Goal: Task Accomplishment & Management: Use online tool/utility

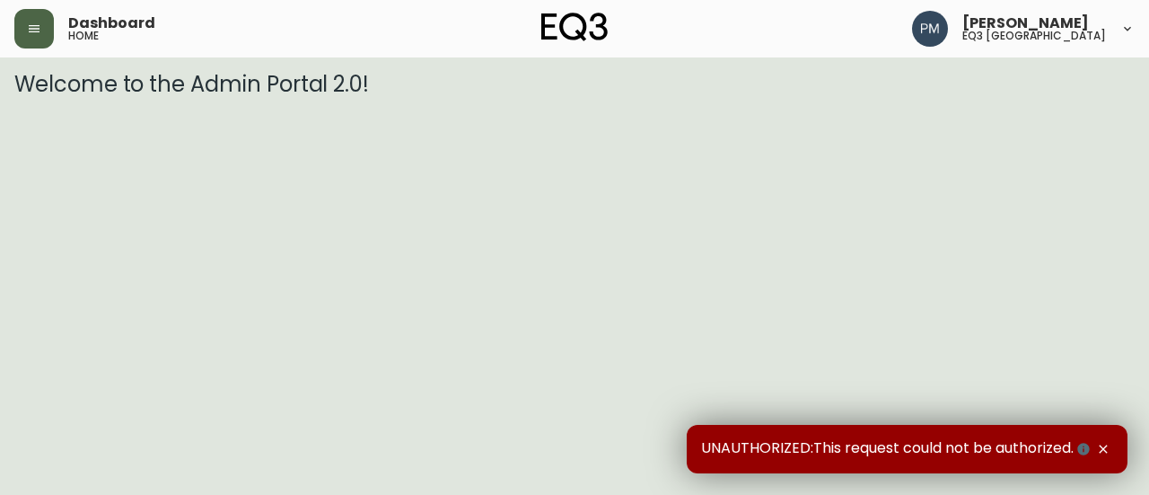
click at [29, 45] on button "button" at bounding box center [33, 28] width 39 height 39
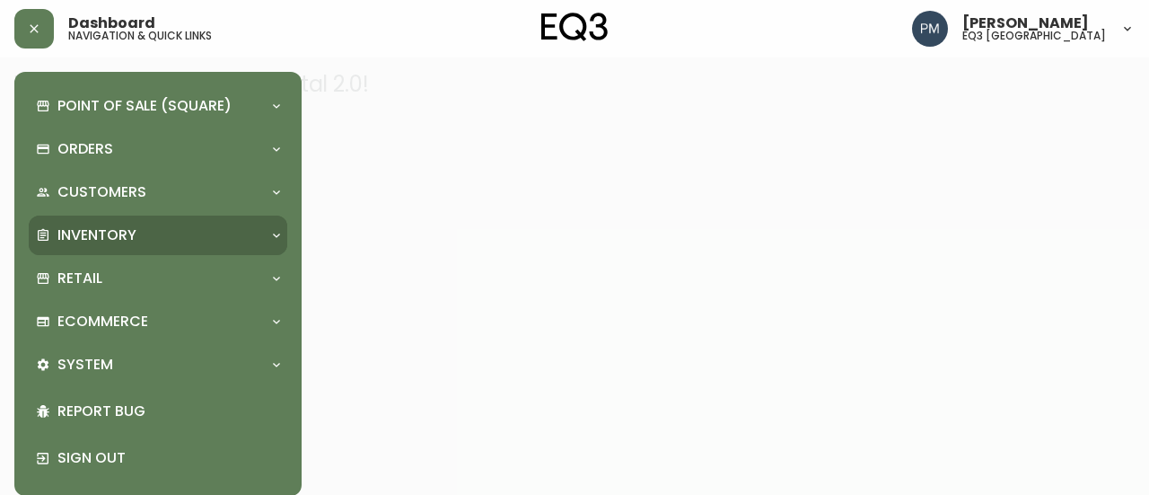
click at [92, 232] on p "Inventory" at bounding box center [96, 235] width 79 height 20
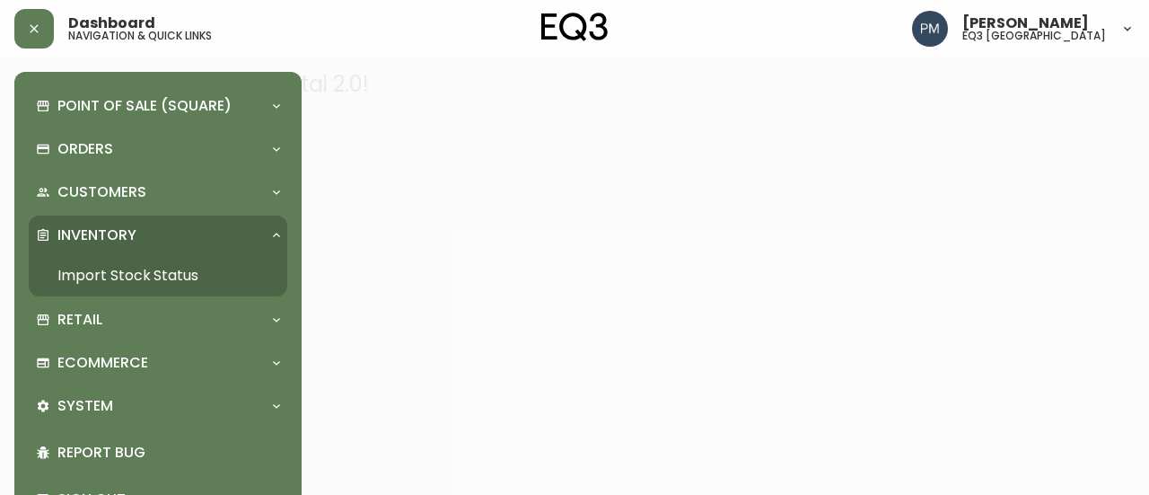
click at [89, 271] on link "Import Stock Status" at bounding box center [158, 275] width 259 height 41
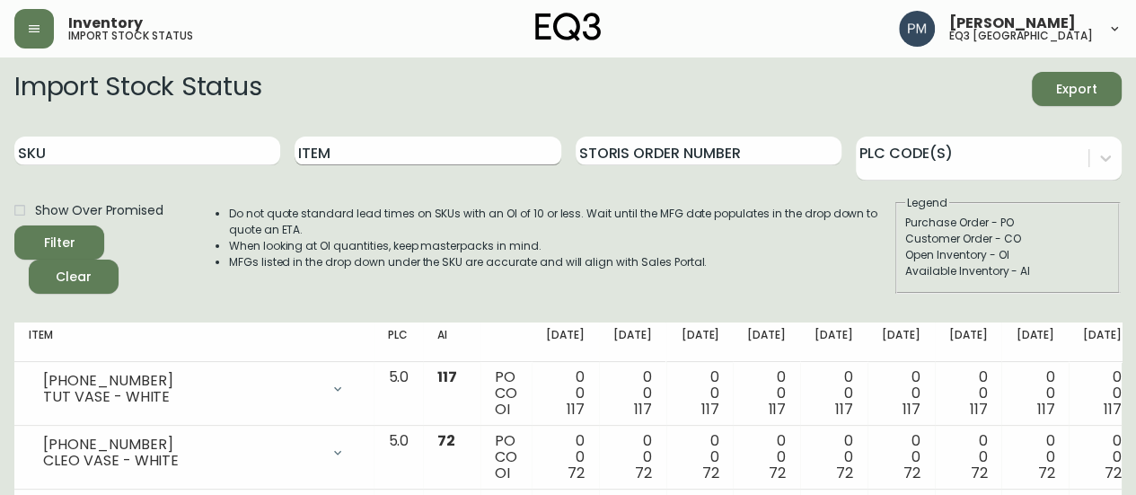
click at [343, 150] on input "Item" at bounding box center [427, 150] width 266 height 29
click at [14, 225] on button "Filter" at bounding box center [59, 242] width 90 height 34
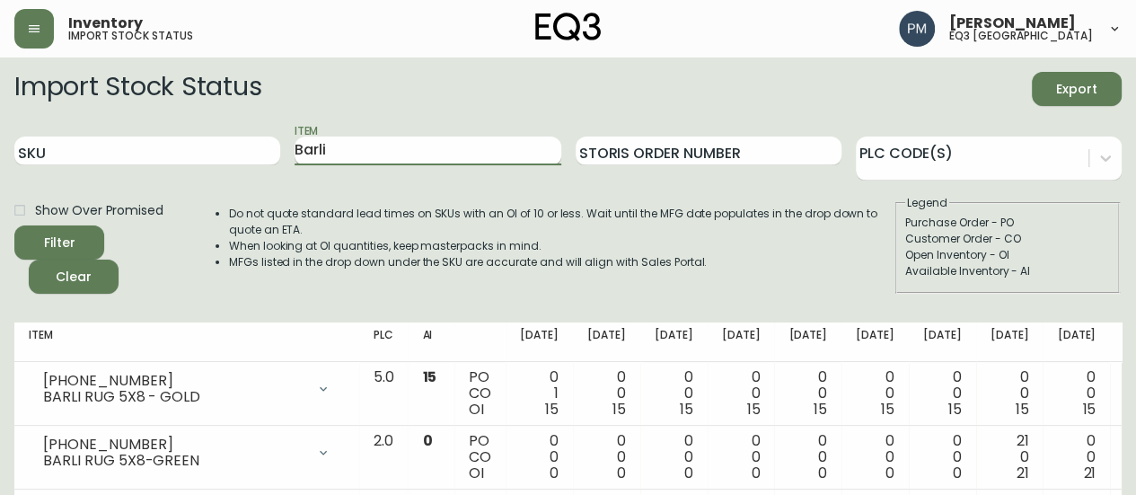
click at [451, 155] on input "Barli" at bounding box center [427, 150] width 266 height 29
click at [14, 225] on button "Filter" at bounding box center [59, 242] width 90 height 34
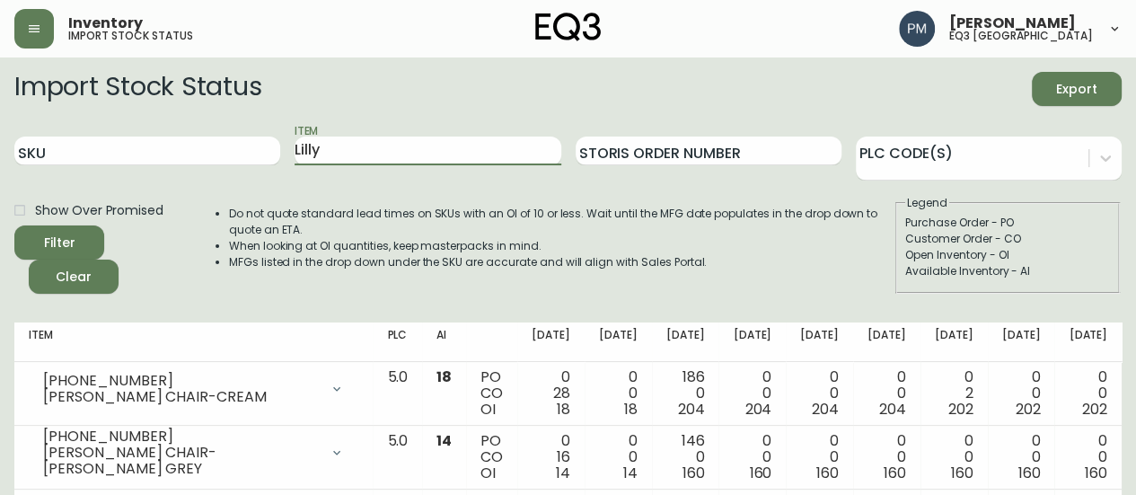
scroll to position [83, 0]
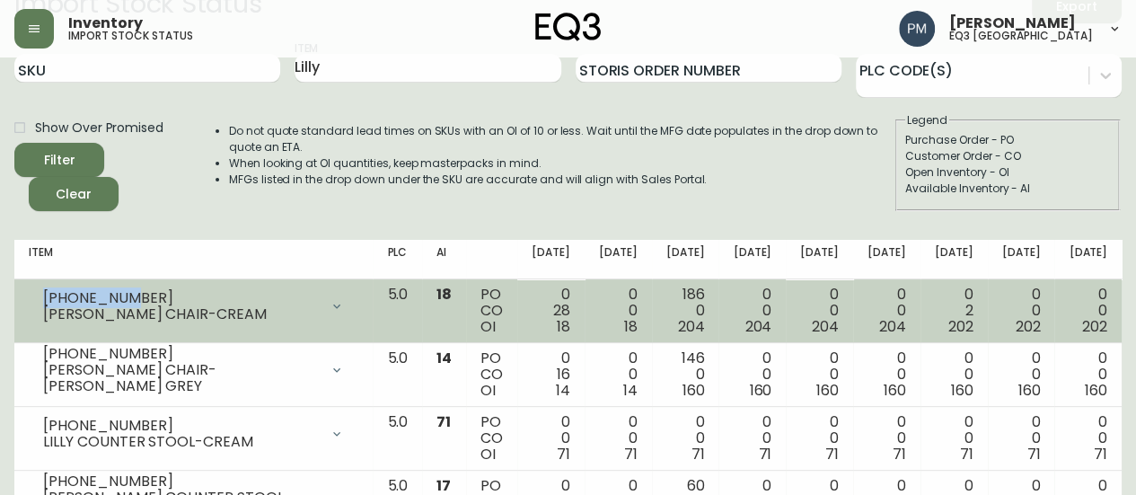
drag, startPoint x: 122, startPoint y: 295, endPoint x: 36, endPoint y: 303, distance: 86.5
click at [36, 303] on div "[PHONE_NUMBER] [PERSON_NAME] CHAIR-CREAM" at bounding box center [193, 305] width 329 height 39
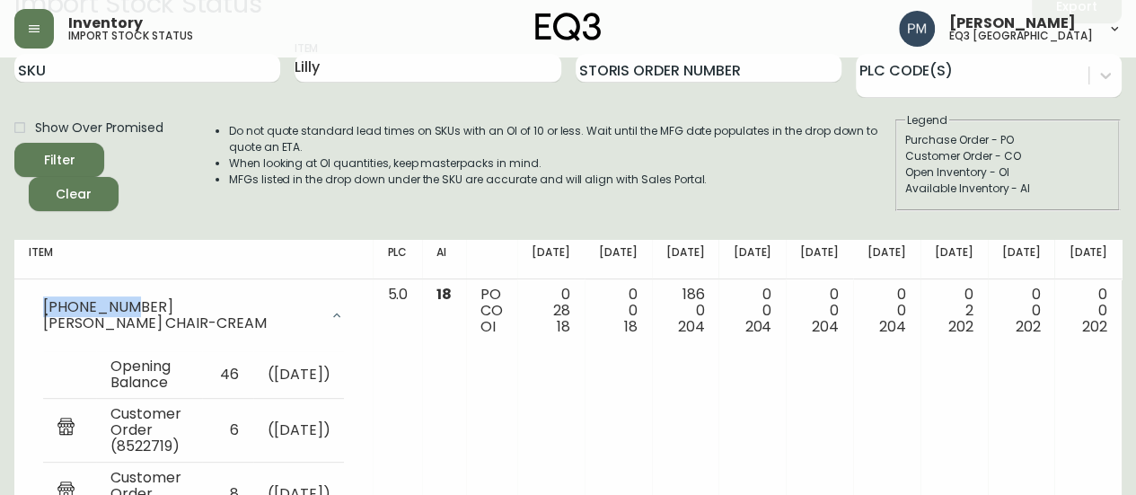
copy div "[PHONE_NUMBER]"
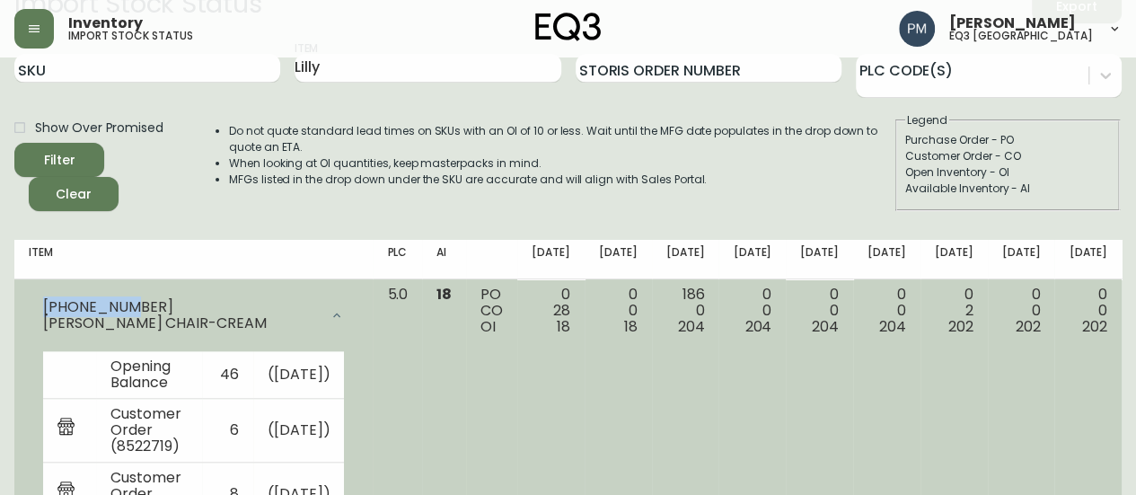
click at [323, 311] on div at bounding box center [337, 315] width 36 height 36
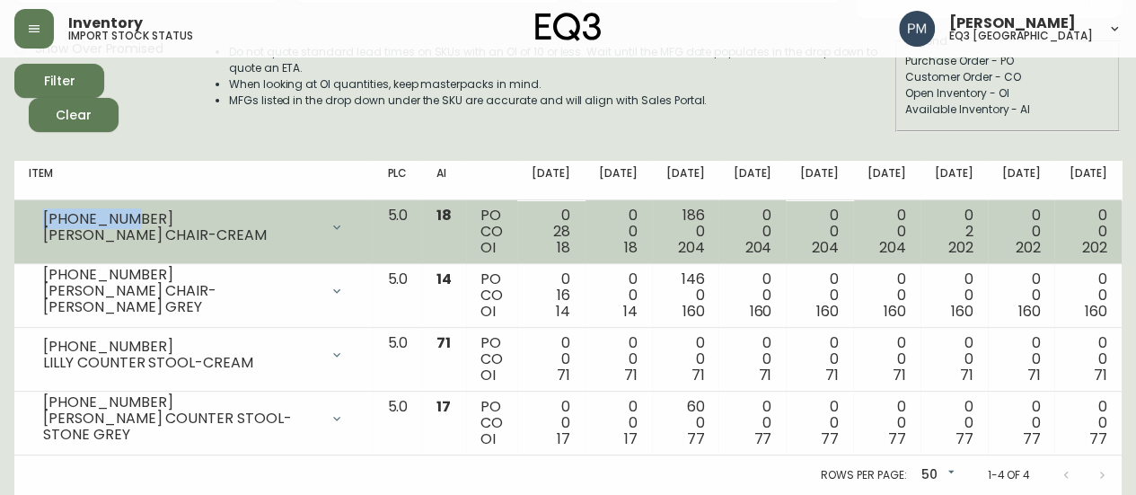
scroll to position [0, 0]
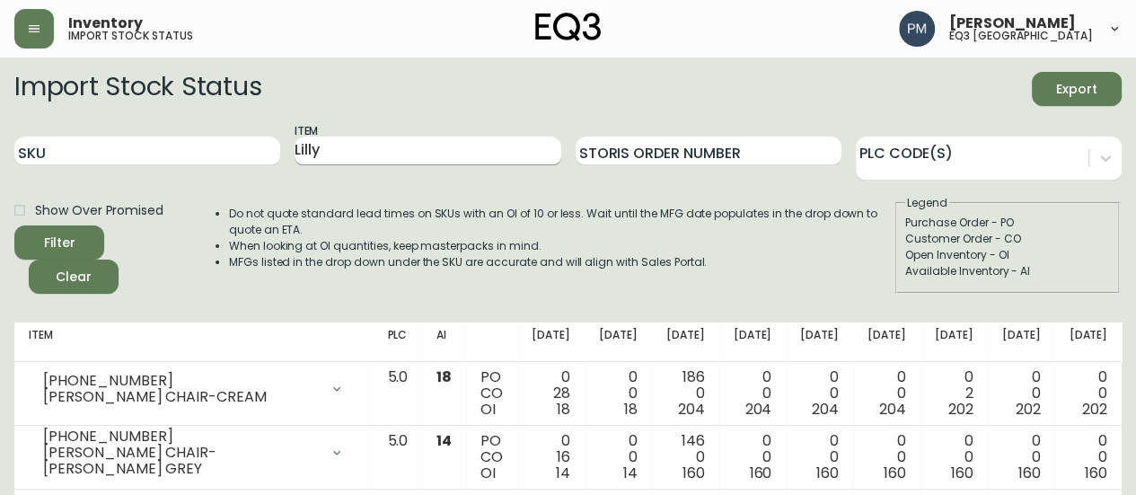
click at [320, 150] on input "Lilly" at bounding box center [427, 150] width 266 height 29
click at [14, 225] on button "Filter" at bounding box center [59, 242] width 90 height 34
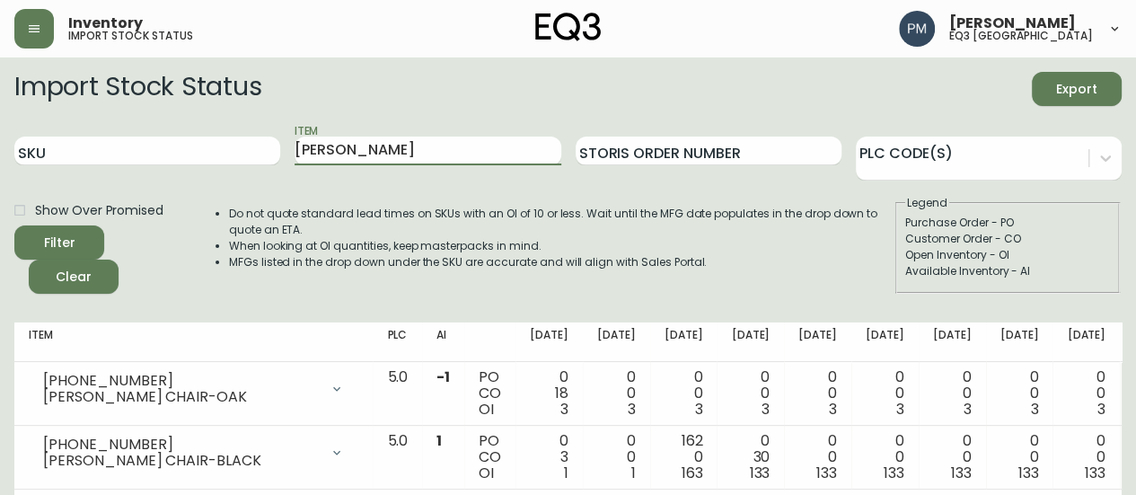
scroll to position [47, 0]
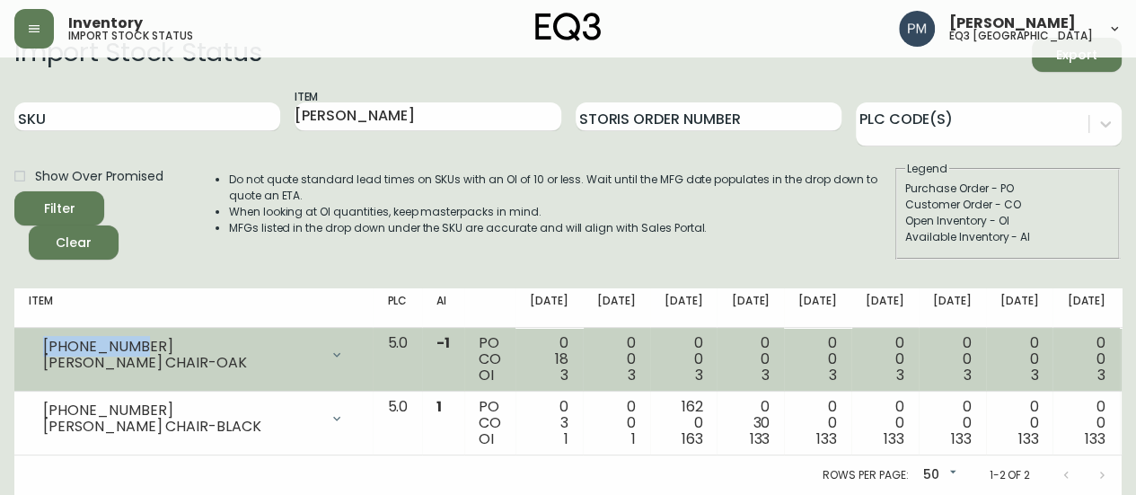
drag, startPoint x: 154, startPoint y: 330, endPoint x: 41, endPoint y: 334, distance: 113.2
click at [41, 335] on div "[PHONE_NUMBER] [PERSON_NAME] CHAIR-OAK" at bounding box center [193, 354] width 329 height 39
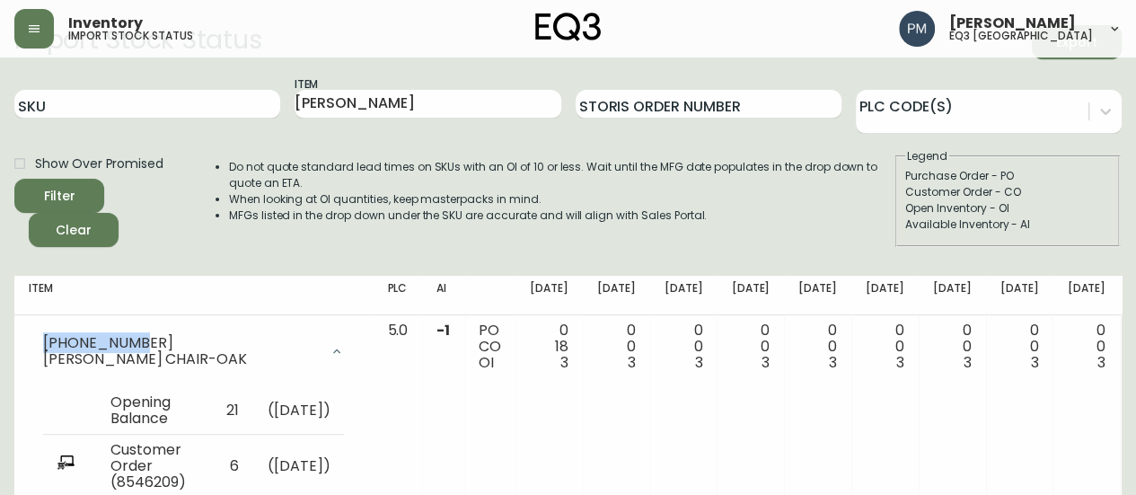
copy div "[PHONE_NUMBER]"
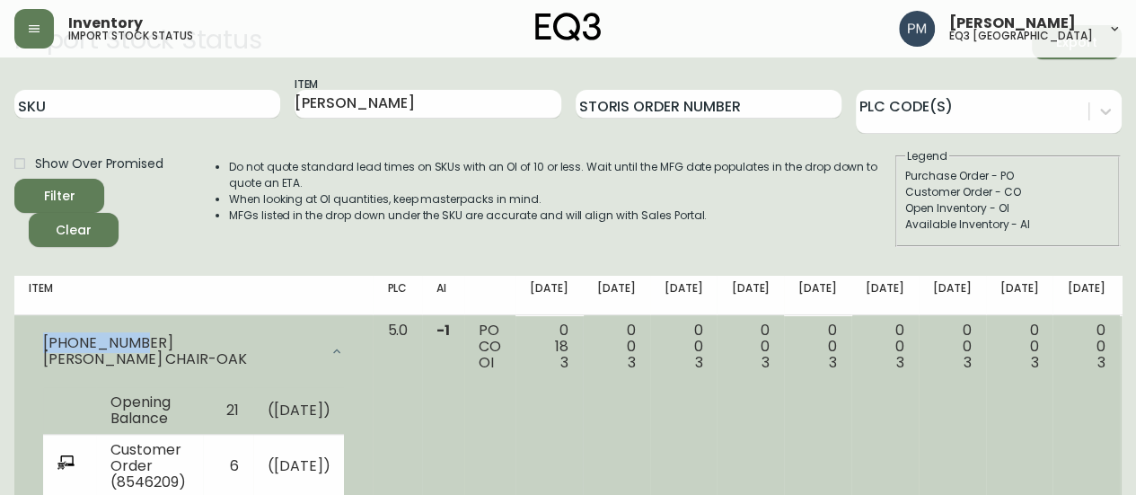
click at [260, 387] on td "( [DATE] )" at bounding box center [299, 411] width 92 height 48
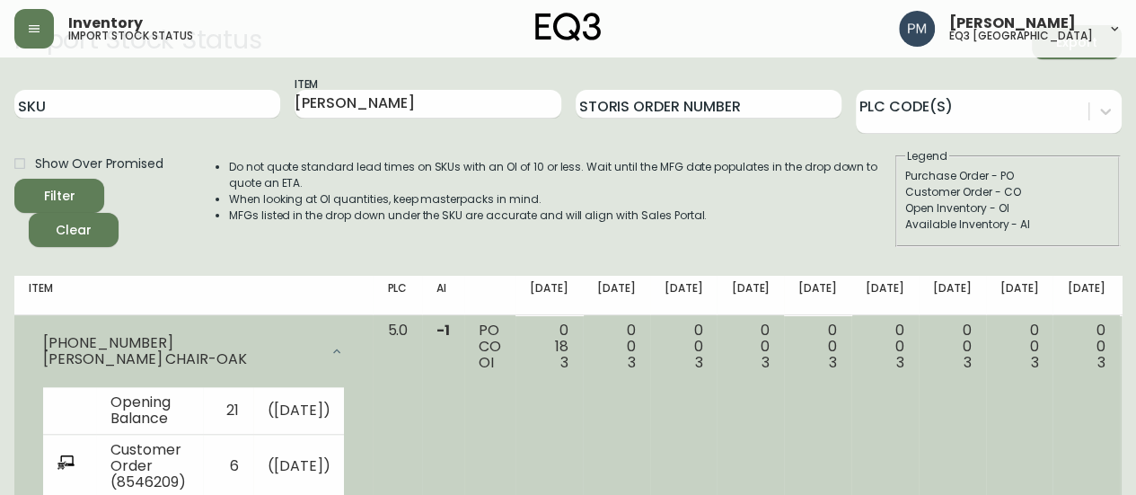
click at [319, 338] on div at bounding box center [337, 351] width 36 height 36
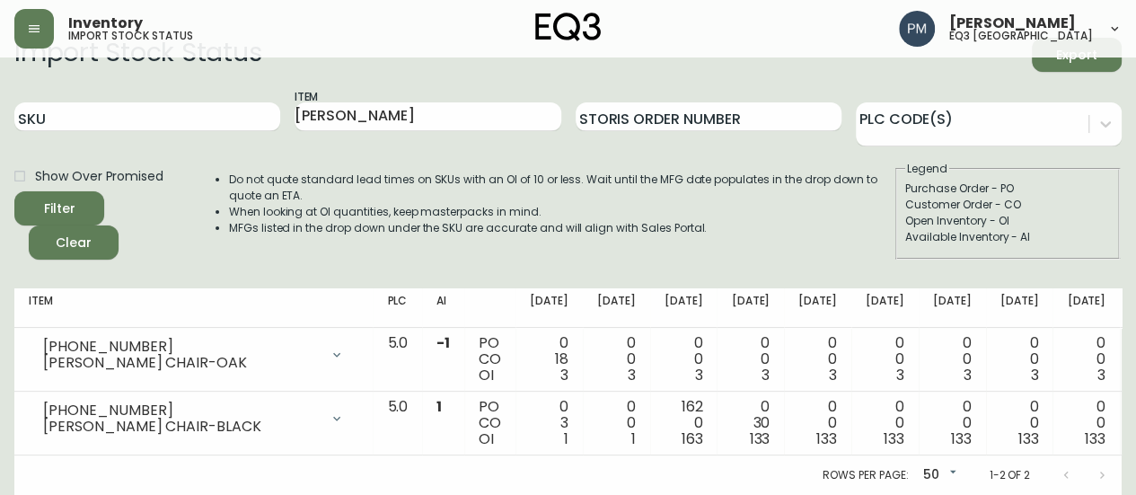
click at [735, 171] on li "Do not quote standard lead times on SKUs with an OI of 10 or less. Wait until t…" at bounding box center [561, 187] width 664 height 32
click at [488, 102] on input "[PERSON_NAME]" at bounding box center [427, 116] width 266 height 29
type input "[PERSON_NAME]"
click at [14, 191] on button "Filter" at bounding box center [59, 208] width 90 height 34
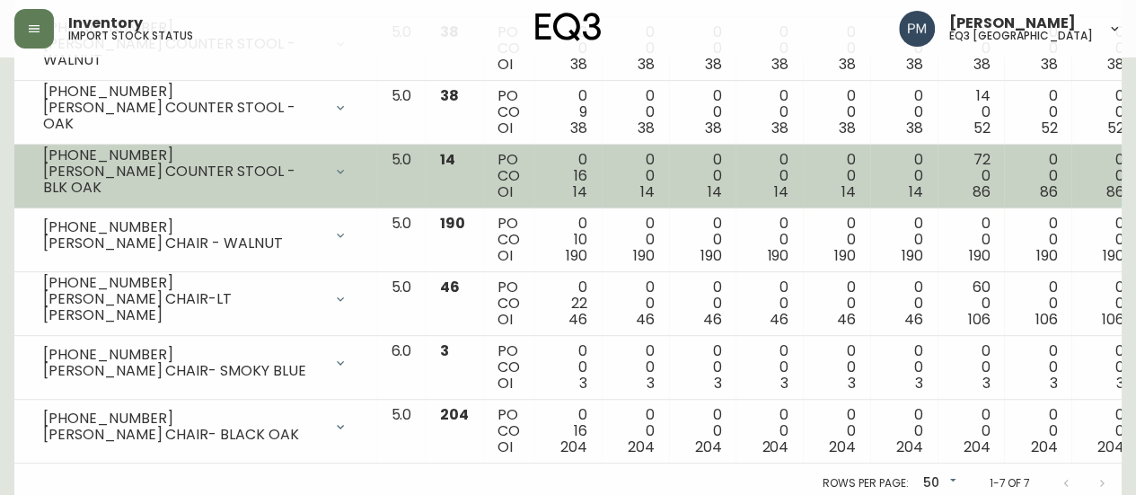
scroll to position [364, 0]
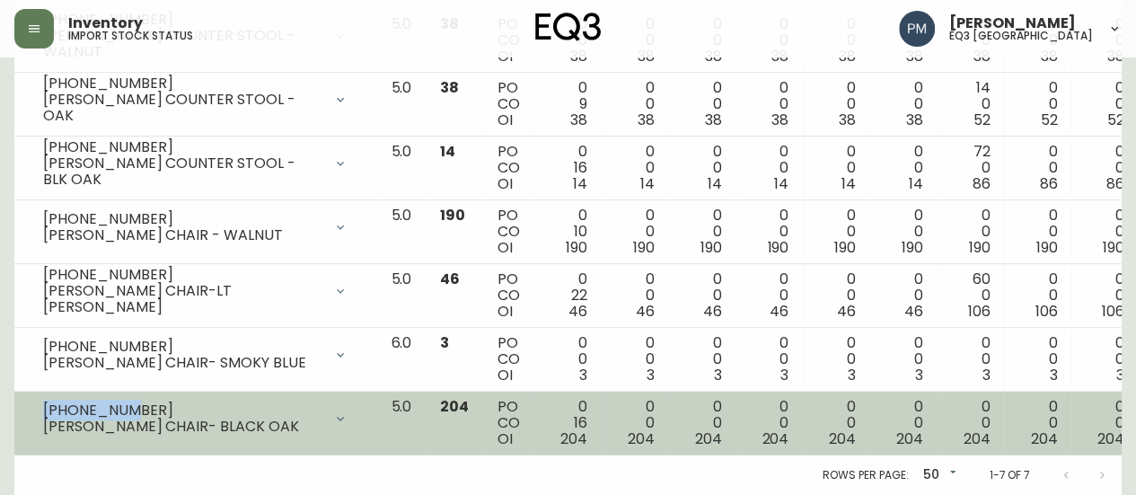
drag, startPoint x: 145, startPoint y: 392, endPoint x: 32, endPoint y: 394, distance: 113.1
click at [32, 399] on div "[PHONE_NUMBER] [PERSON_NAME] CHAIR- BLACK OAK" at bounding box center [195, 418] width 333 height 39
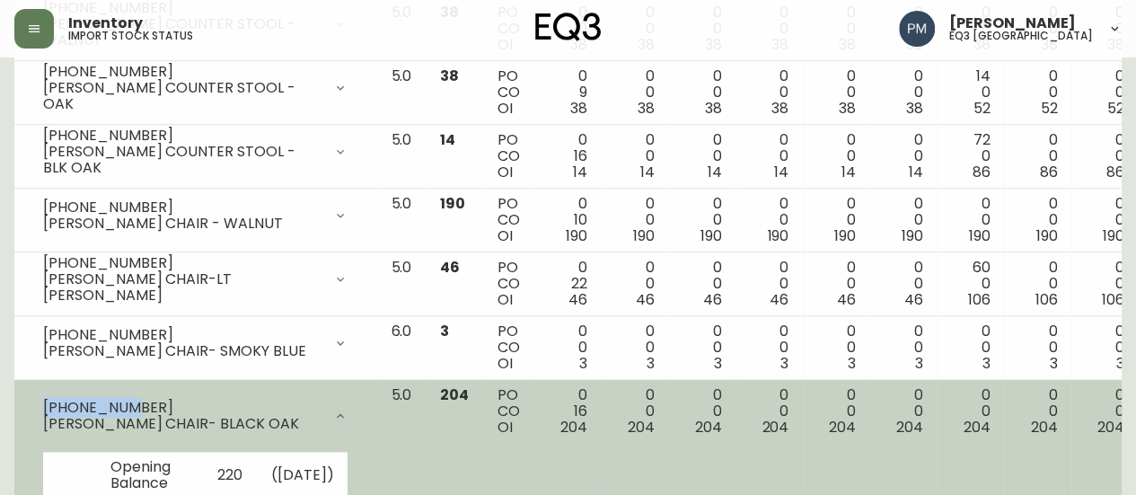
copy div "[PHONE_NUMBER]"
